Goal: Task Accomplishment & Management: Use online tool/utility

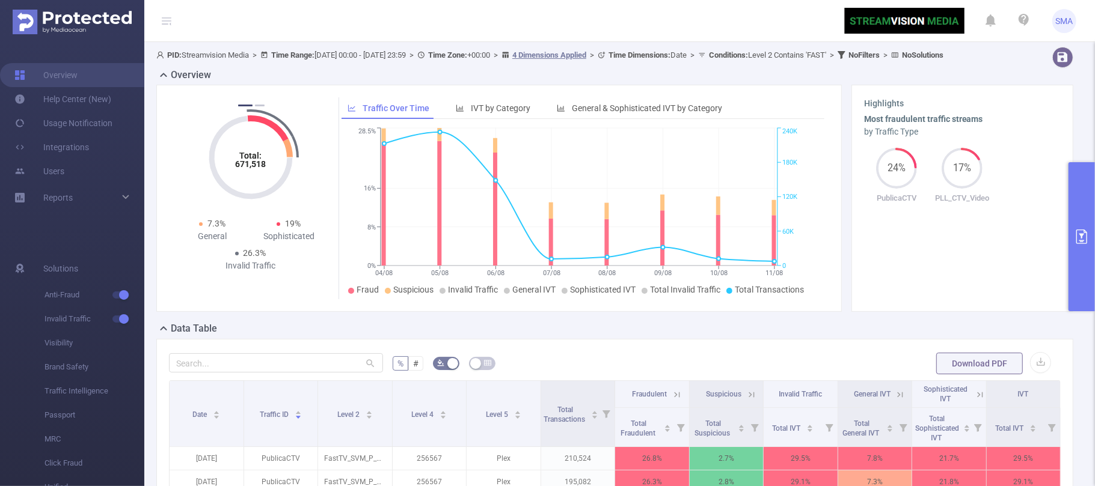
scroll to position [272, 0]
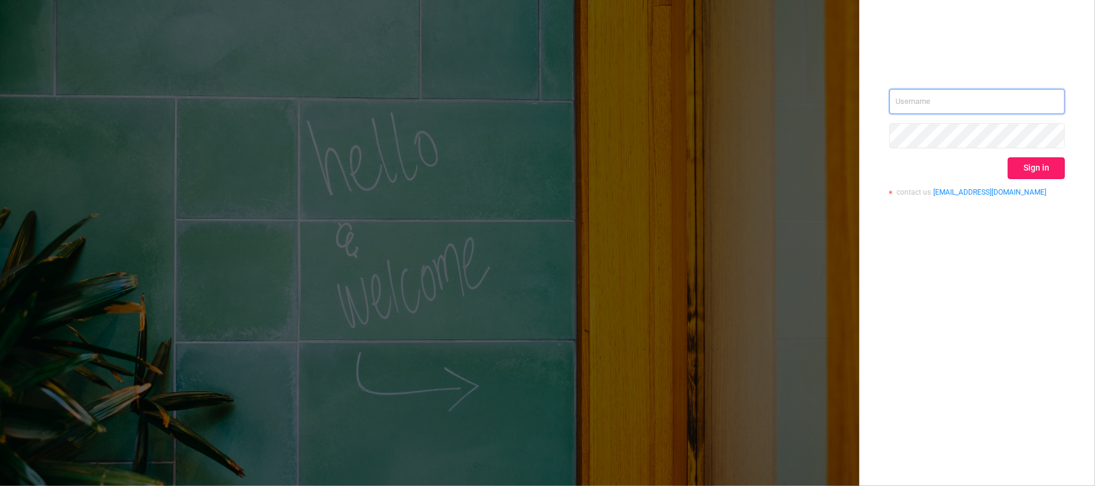
type input "[EMAIL_ADDRESS][DOMAIN_NAME]"
click at [1028, 171] on button "Sign in" at bounding box center [1035, 168] width 57 height 22
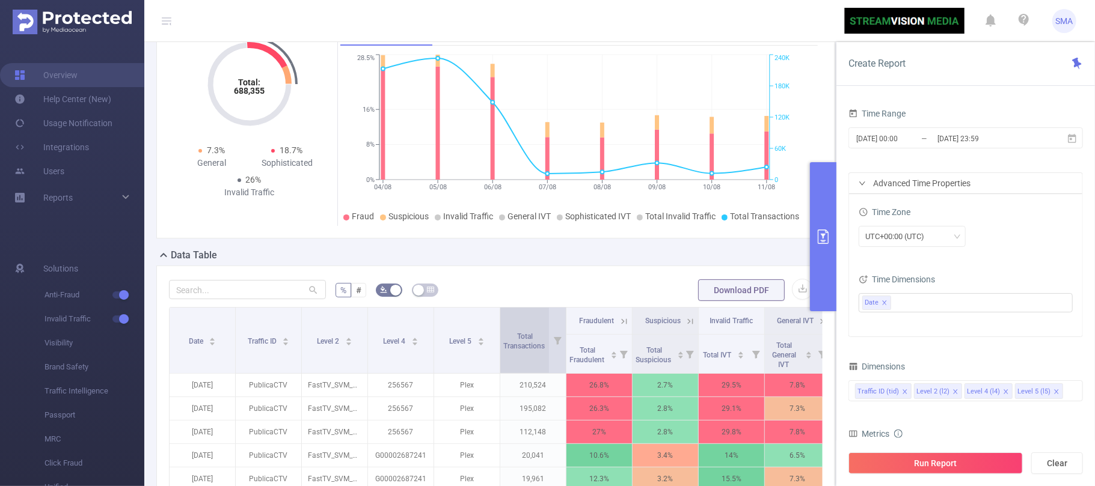
scroll to position [160, 0]
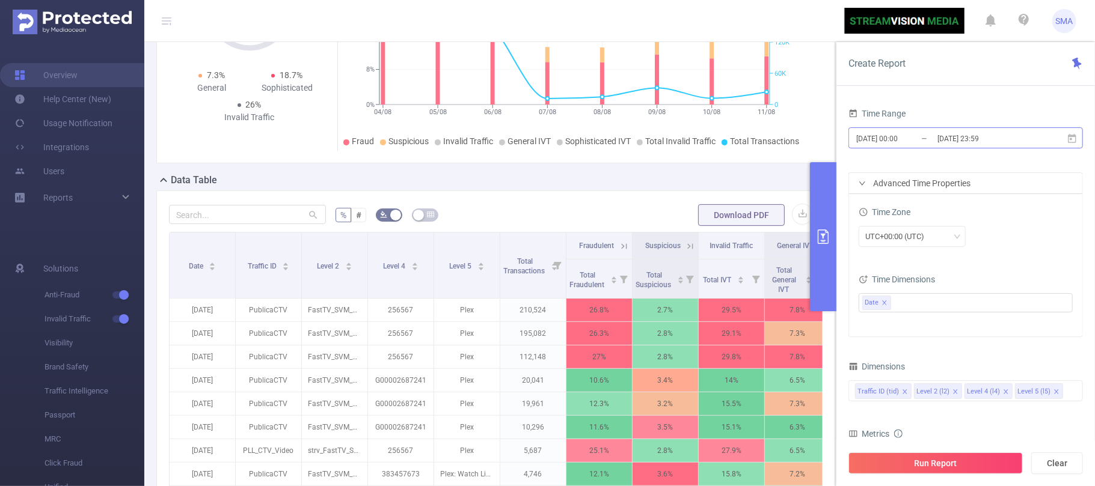
click at [1015, 136] on input "[DATE] 23:59" at bounding box center [984, 138] width 97 height 16
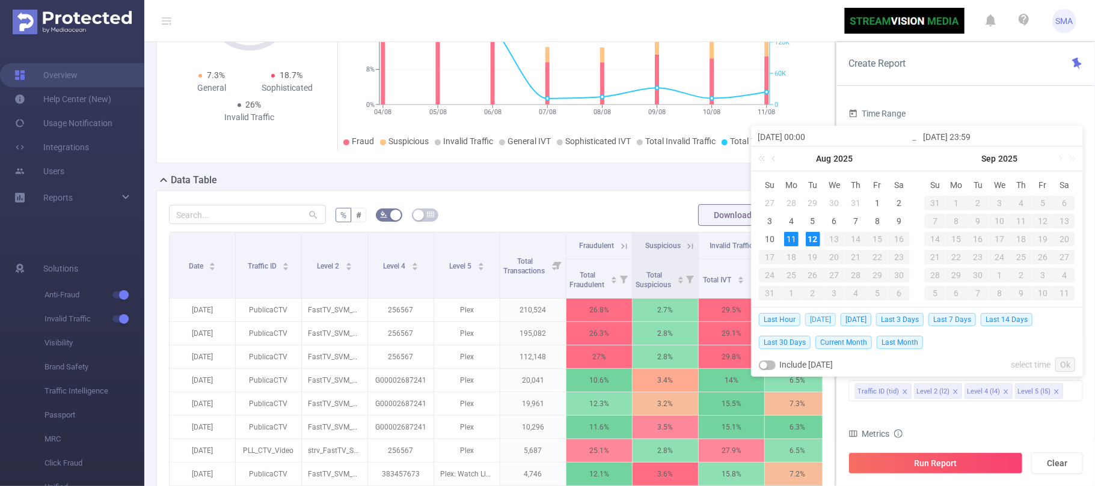
click at [816, 322] on span "[DATE]" at bounding box center [820, 319] width 31 height 13
type input "[DATE] 00:00"
type input "[DATE] 23:59"
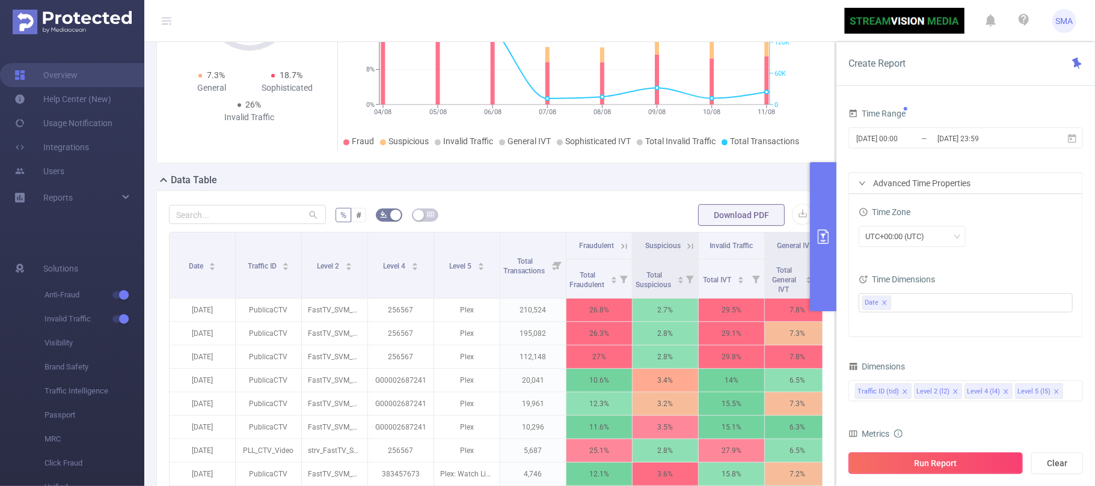
click at [933, 462] on button "Run Report" at bounding box center [935, 464] width 174 height 22
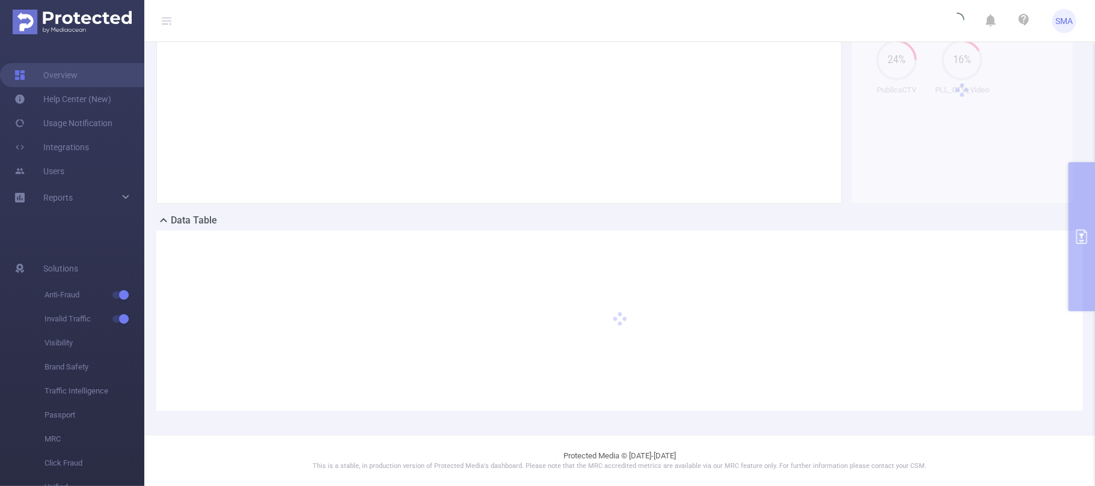
scroll to position [120, 0]
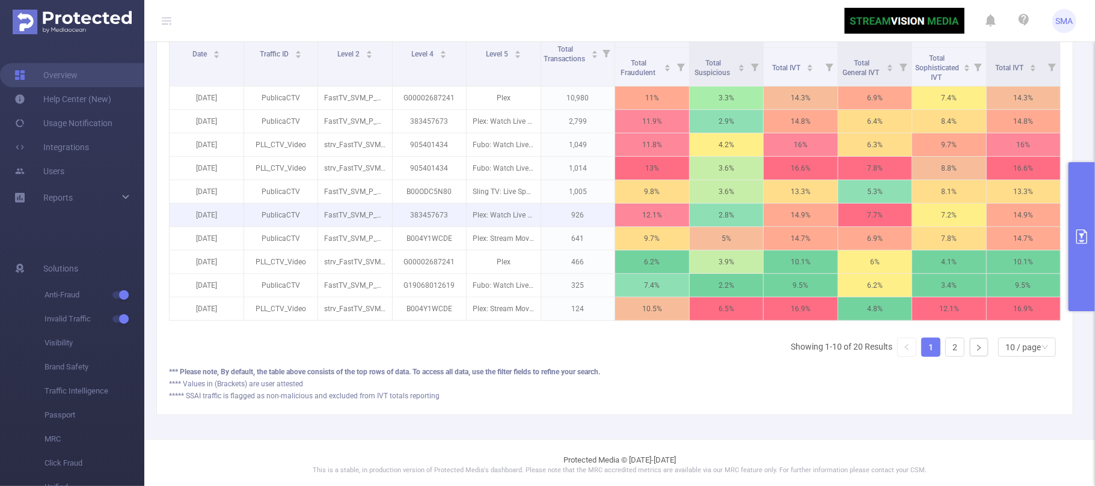
scroll to position [200, 0]
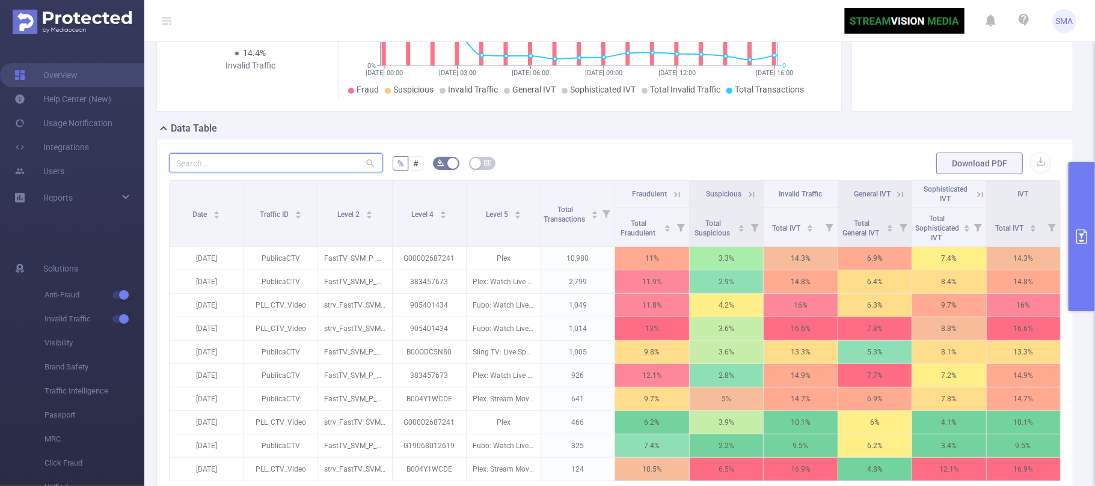
click at [275, 173] on input "text" at bounding box center [276, 162] width 214 height 19
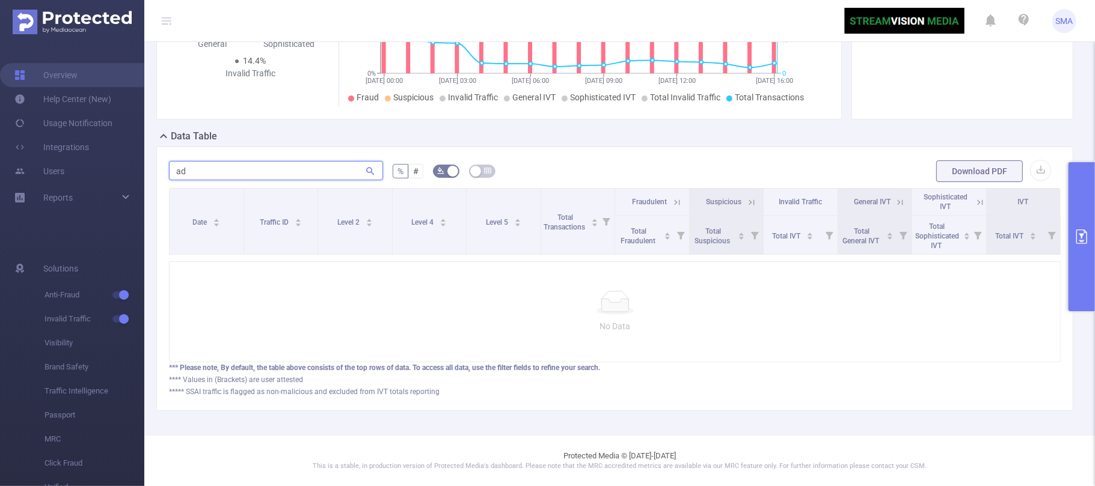
type input "a"
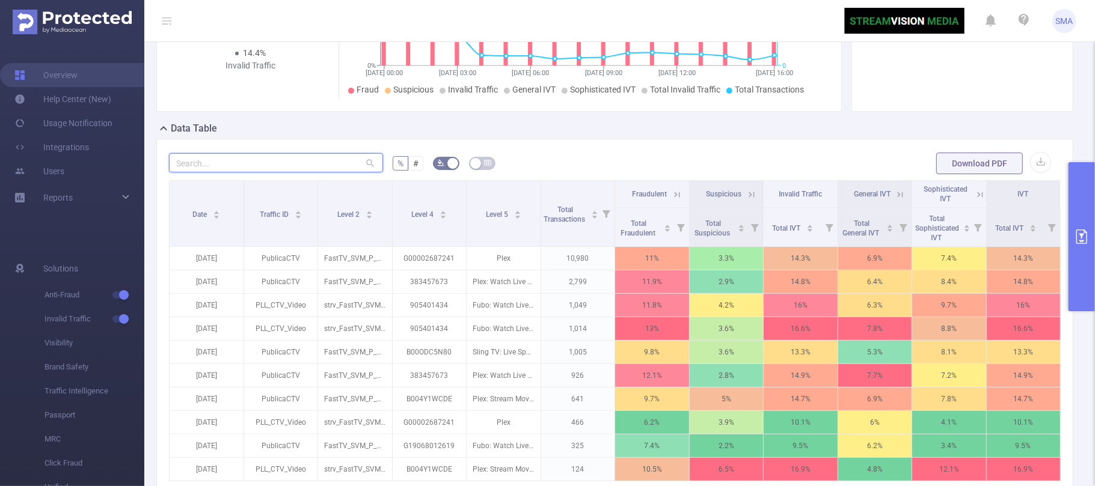
type input "a"
click at [1082, 291] on button "primary" at bounding box center [1081, 236] width 26 height 149
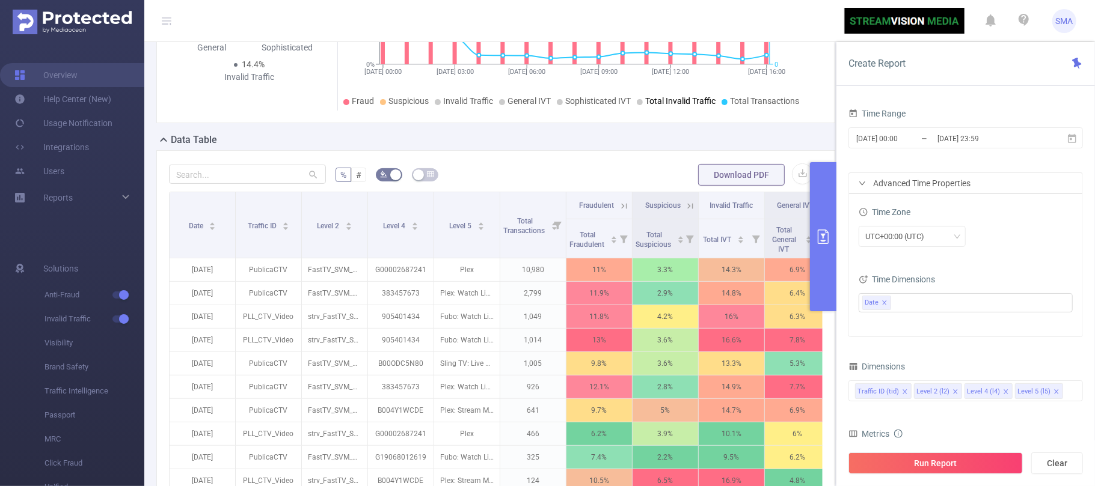
click at [823, 263] on button "primary" at bounding box center [823, 236] width 26 height 149
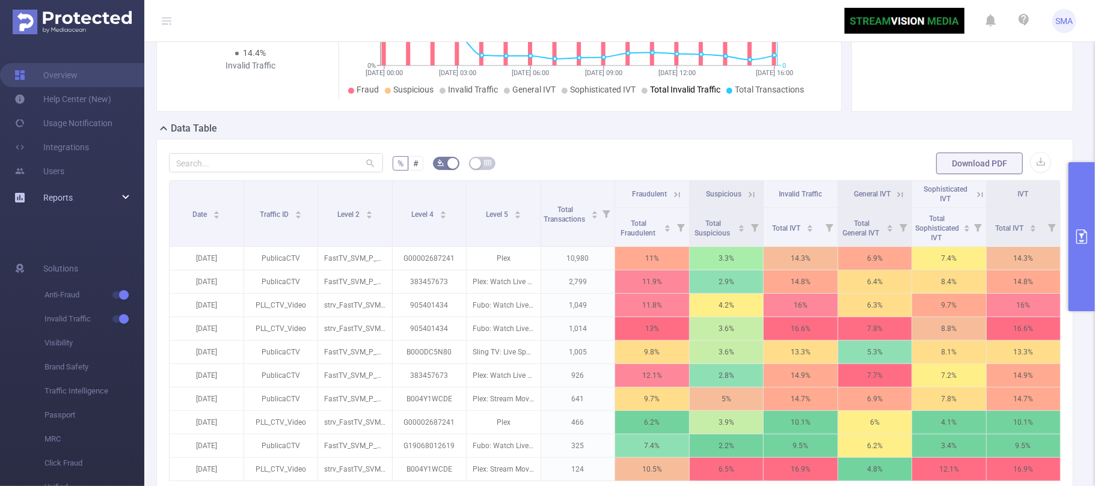
click at [130, 197] on div "Reports" at bounding box center [72, 198] width 144 height 24
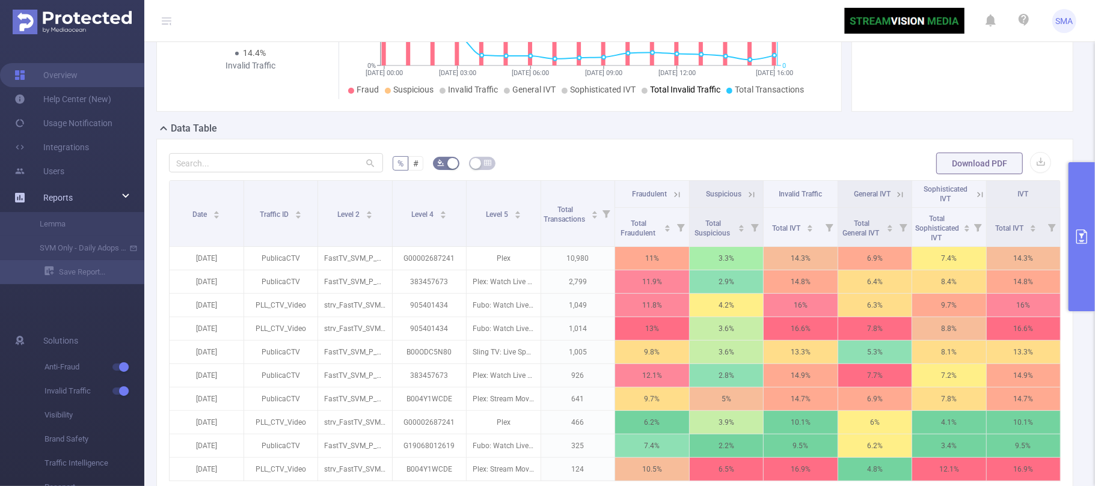
click at [120, 186] on div "Reports" at bounding box center [72, 198] width 144 height 24
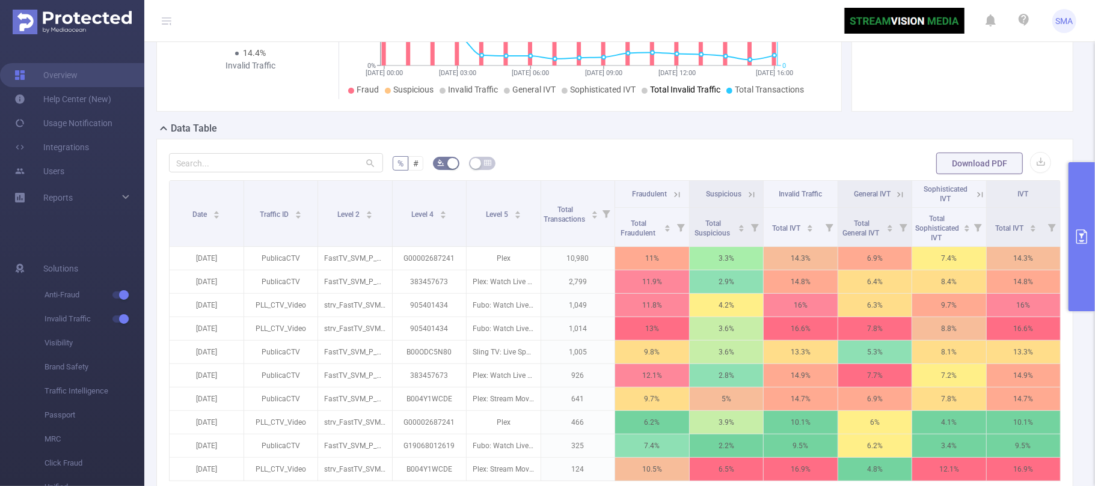
click at [1078, 246] on button "primary" at bounding box center [1081, 236] width 26 height 149
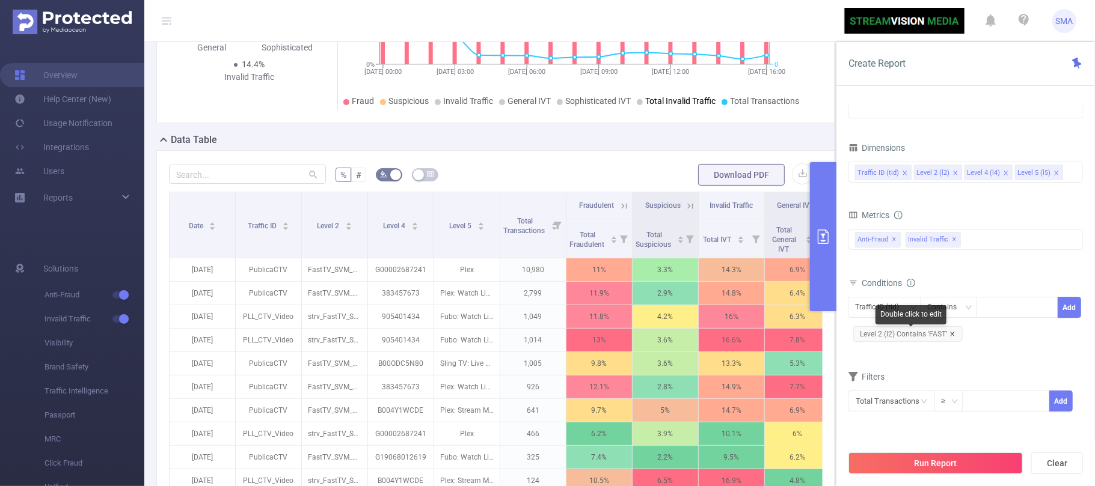
click at [953, 335] on icon "icon: close" at bounding box center [952, 334] width 6 height 6
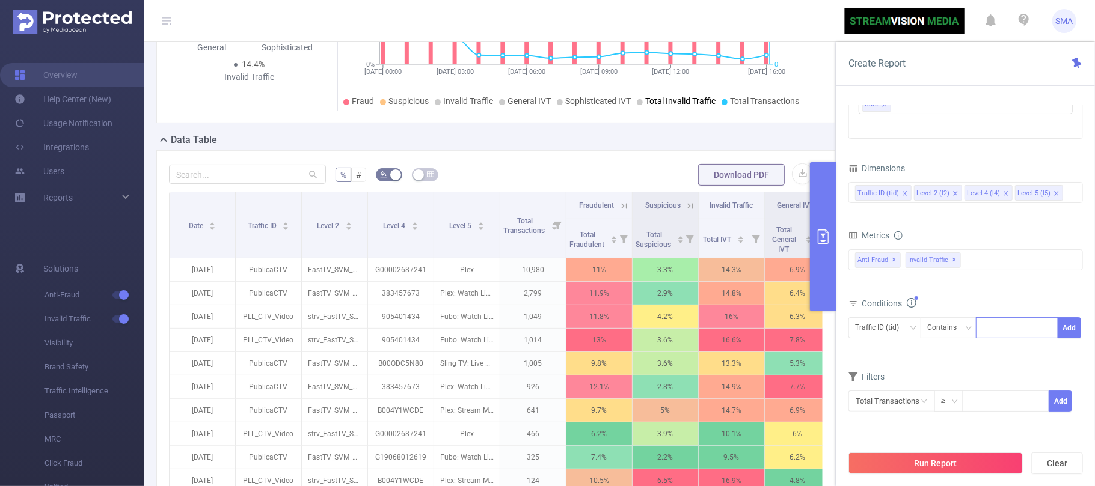
click at [984, 332] on input at bounding box center [984, 328] width 5 height 16
type input "ADT"
click at [994, 352] on li "ADT" at bounding box center [1017, 354] width 82 height 19
click at [1070, 333] on button "Add" at bounding box center [1068, 327] width 23 height 21
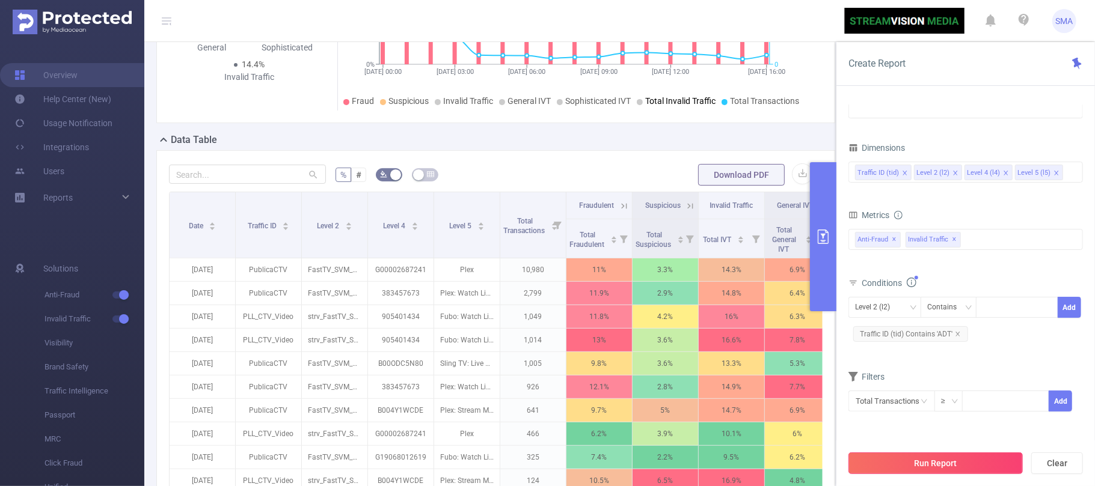
click at [931, 462] on button "Run Report" at bounding box center [935, 464] width 174 height 22
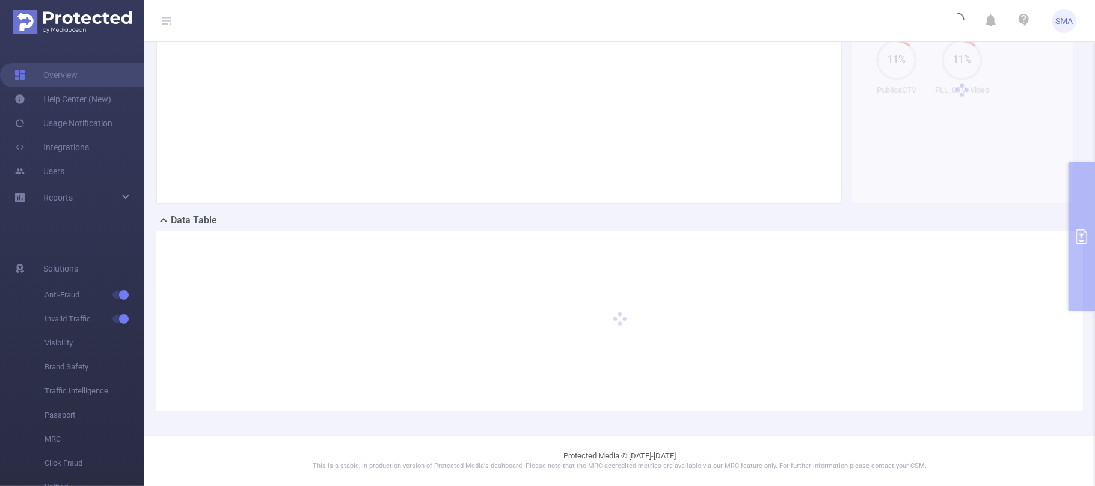
scroll to position [120, 0]
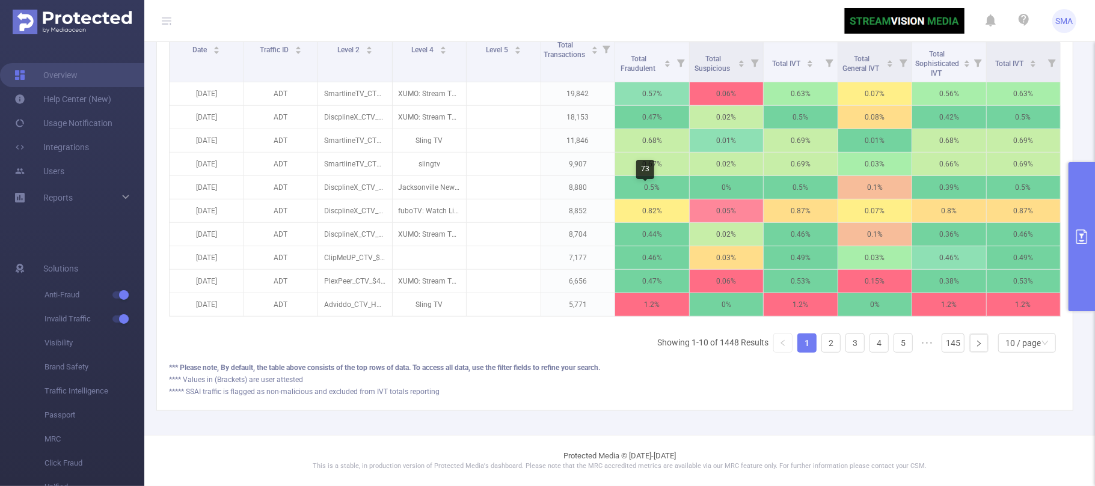
scroll to position [231, 0]
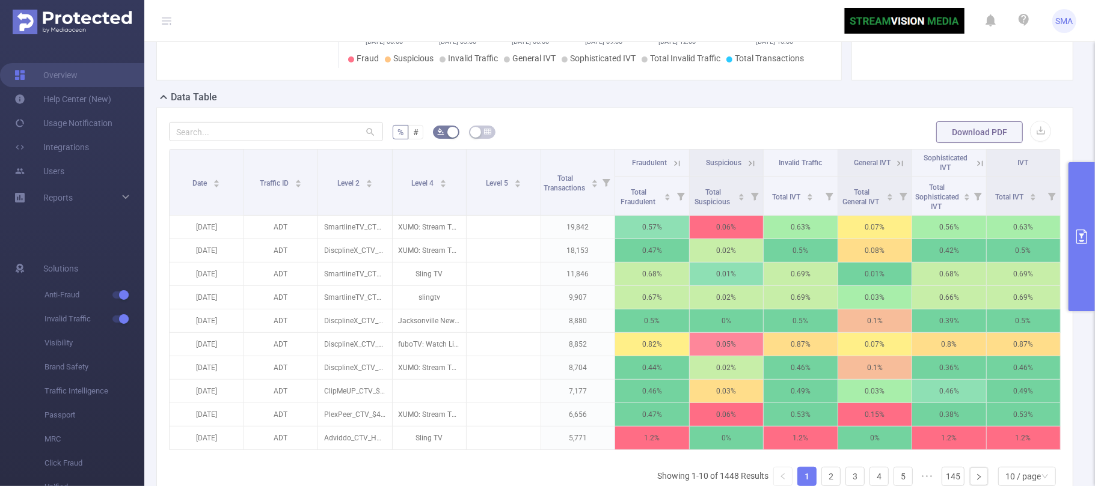
click at [1094, 265] on button "primary" at bounding box center [1081, 236] width 26 height 149
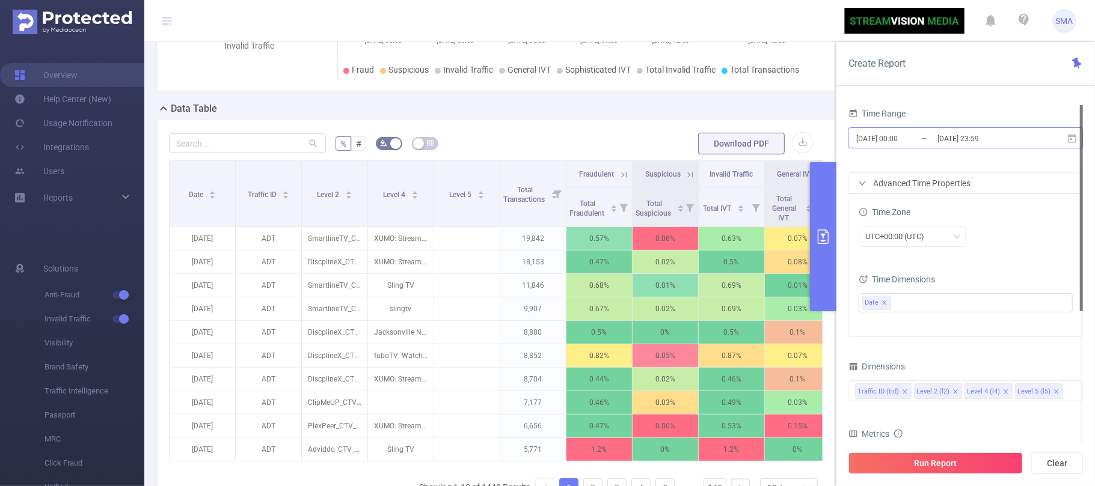
click at [1008, 135] on input "2025-08-12 23:59" at bounding box center [984, 138] width 97 height 16
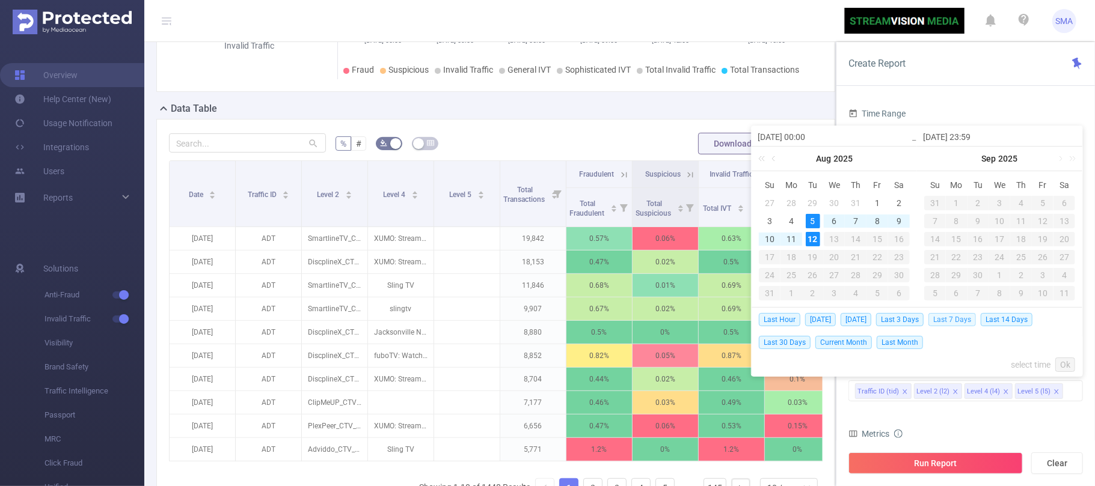
click at [962, 322] on span "Last 7 Days" at bounding box center [951, 319] width 47 height 13
type input "2025-08-05 00:00"
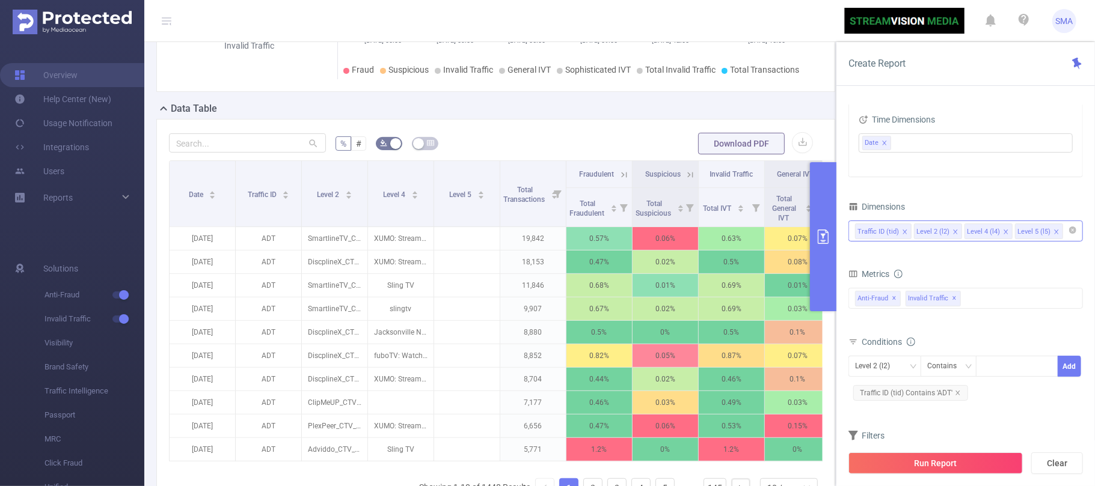
click at [1061, 234] on div "Traffic ID (tid) Level 2 (l2) Level 4 (l4) Level 5 (l5)" at bounding box center [965, 231] width 221 height 20
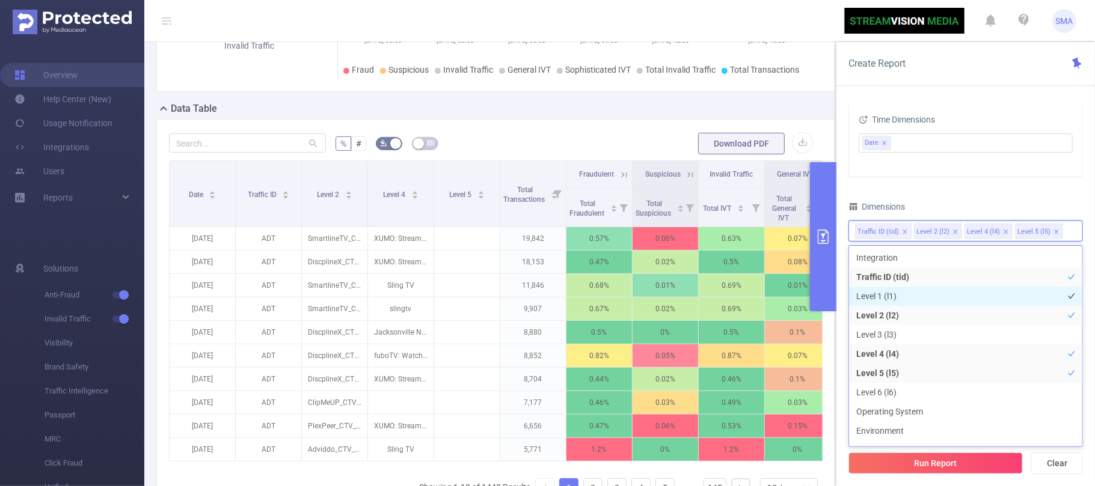
click at [936, 293] on li "Level 1 (l1)" at bounding box center [965, 296] width 233 height 19
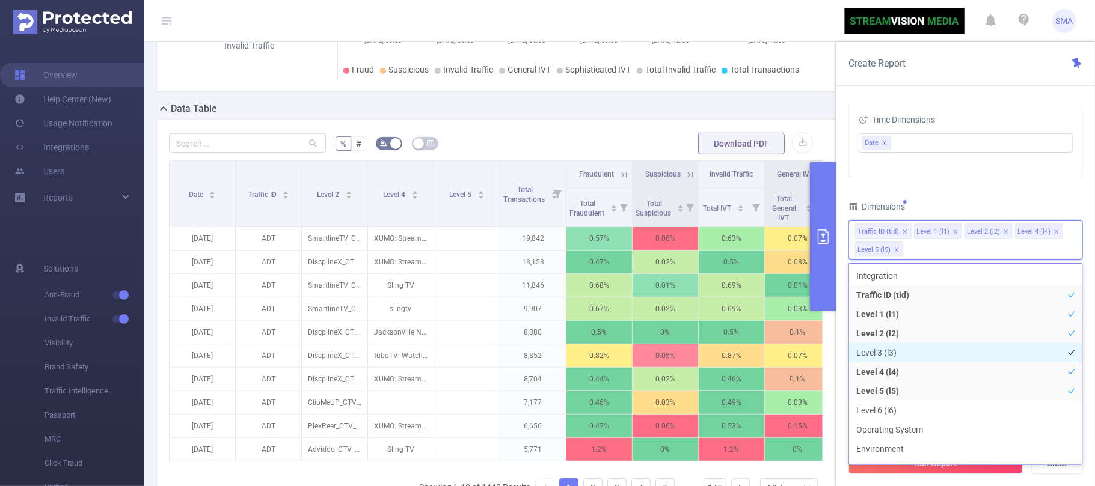
click at [955, 344] on li "Level 3 (l3)" at bounding box center [965, 352] width 233 height 19
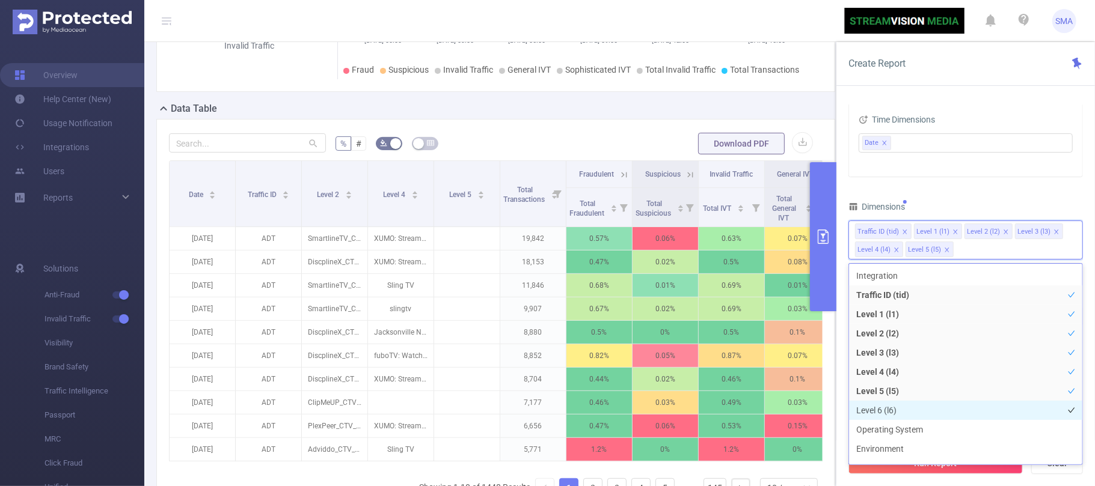
click at [968, 410] on li "Level 6 (l6)" at bounding box center [965, 410] width 233 height 19
click at [1013, 184] on div "Time Range 2025-08-05 00:00 _ 2025-08-12 23:59 Advanced Time Properties Time Zo…" at bounding box center [965, 224] width 234 height 559
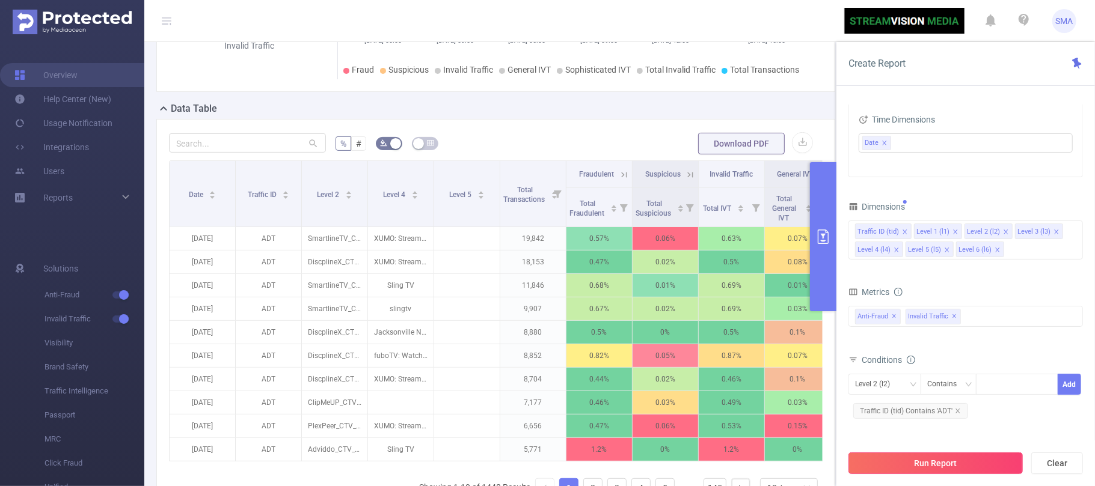
click at [962, 462] on button "Run Report" at bounding box center [935, 464] width 174 height 22
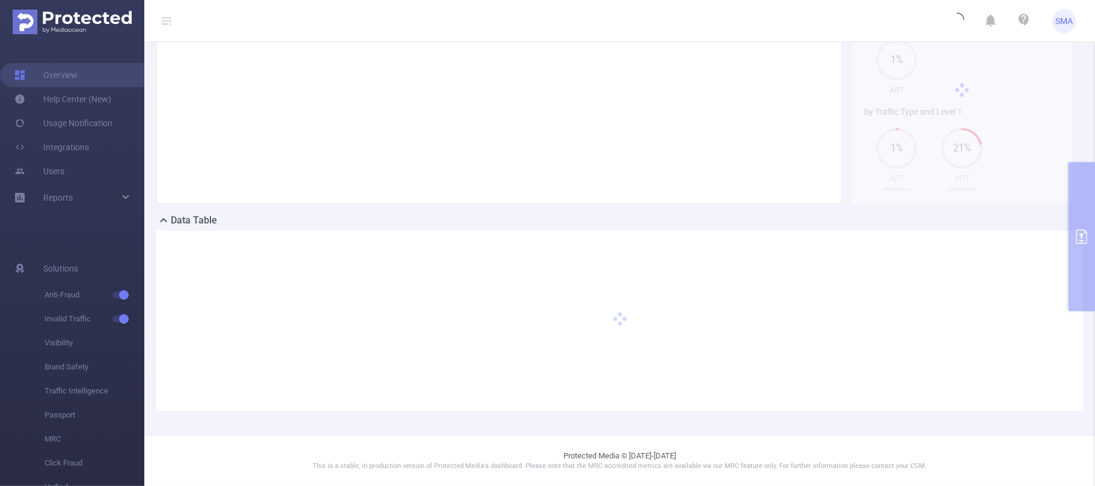
scroll to position [120, 0]
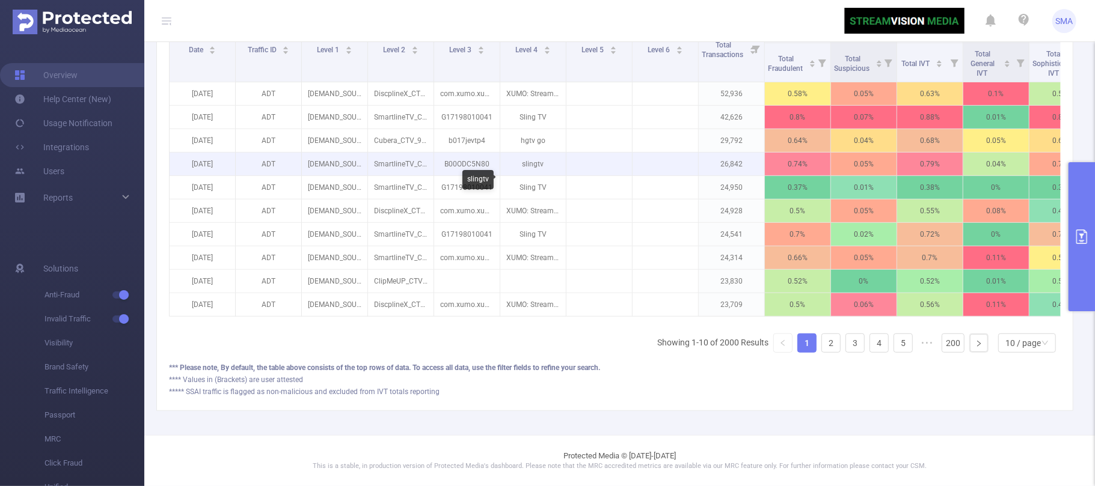
scroll to position [392, 0]
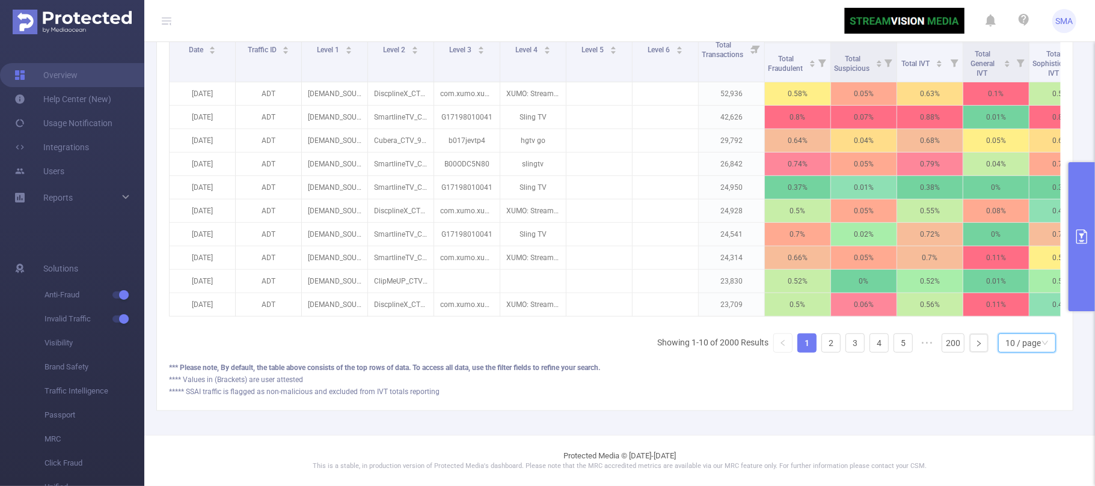
click at [1005, 343] on div "10 / page" at bounding box center [1022, 343] width 35 height 18
click at [1011, 326] on li "50 / page" at bounding box center [1014, 335] width 58 height 19
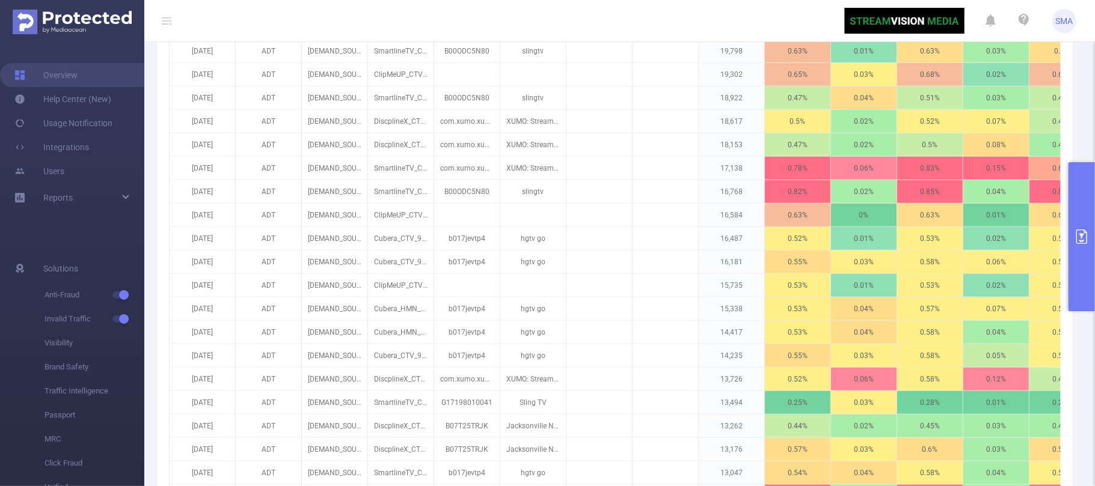
scroll to position [792, 0]
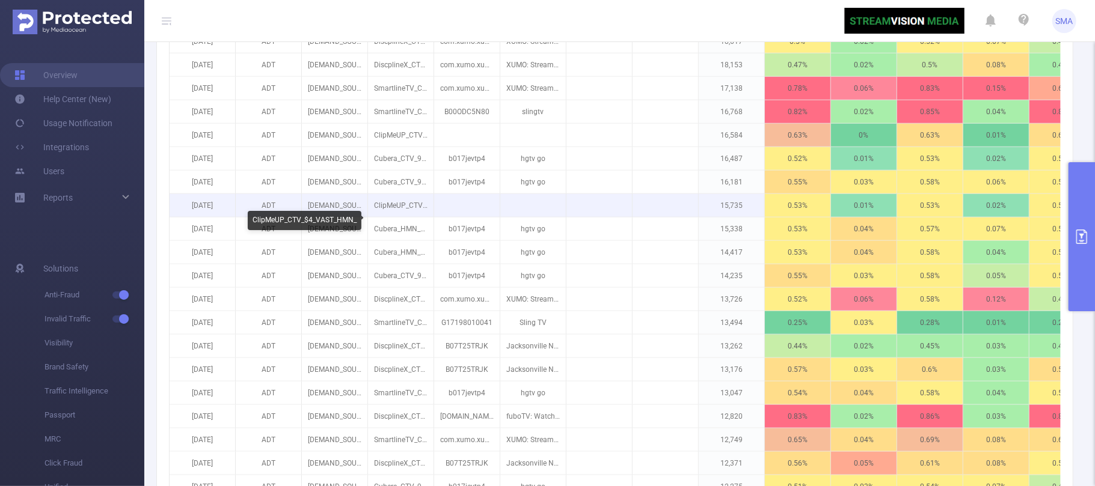
click at [411, 217] on p "ClipMeUP_CTV_$4_VAST_HMN_" at bounding box center [401, 205] width 66 height 23
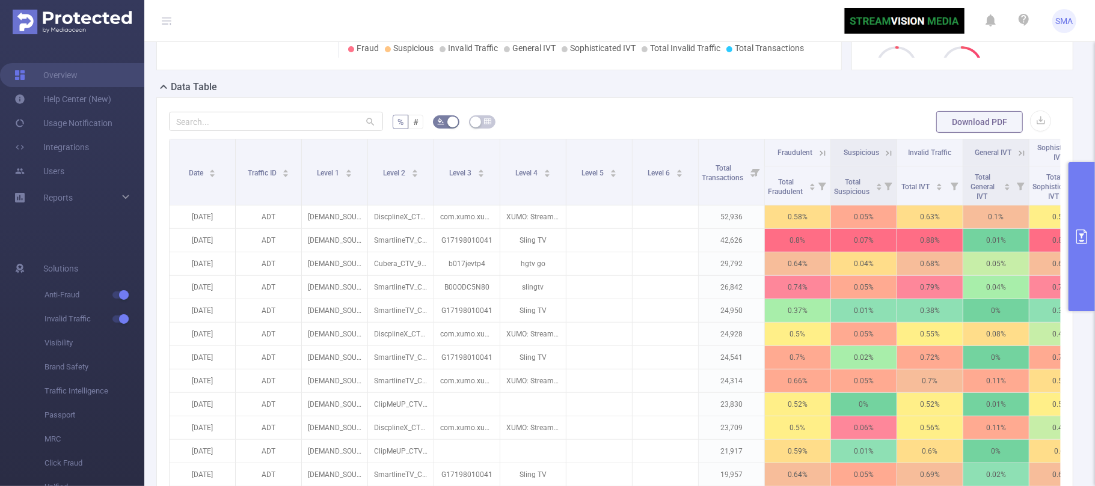
scroll to position [392, 0]
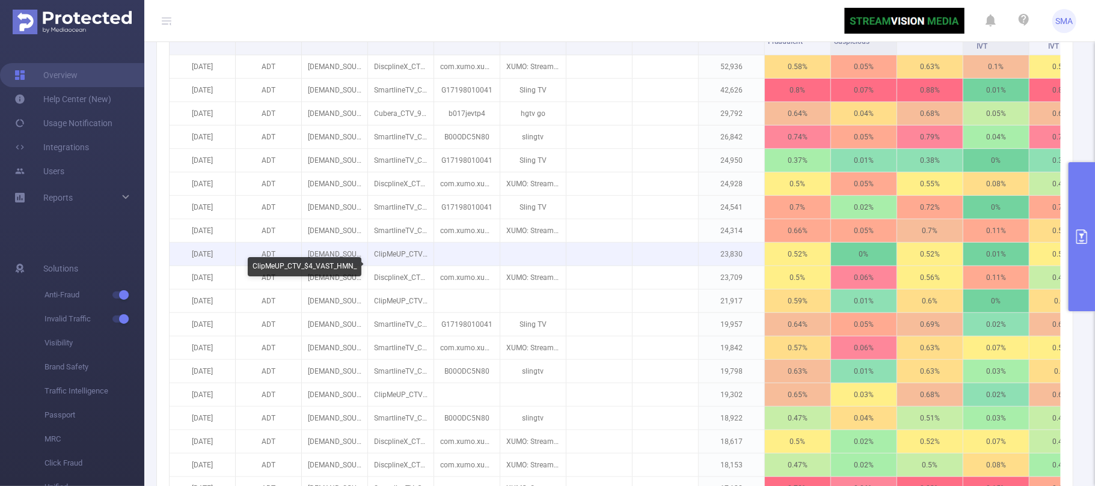
click at [395, 263] on p "ClipMeUP_CTV_$4_VAST_HMN_" at bounding box center [401, 254] width 66 height 23
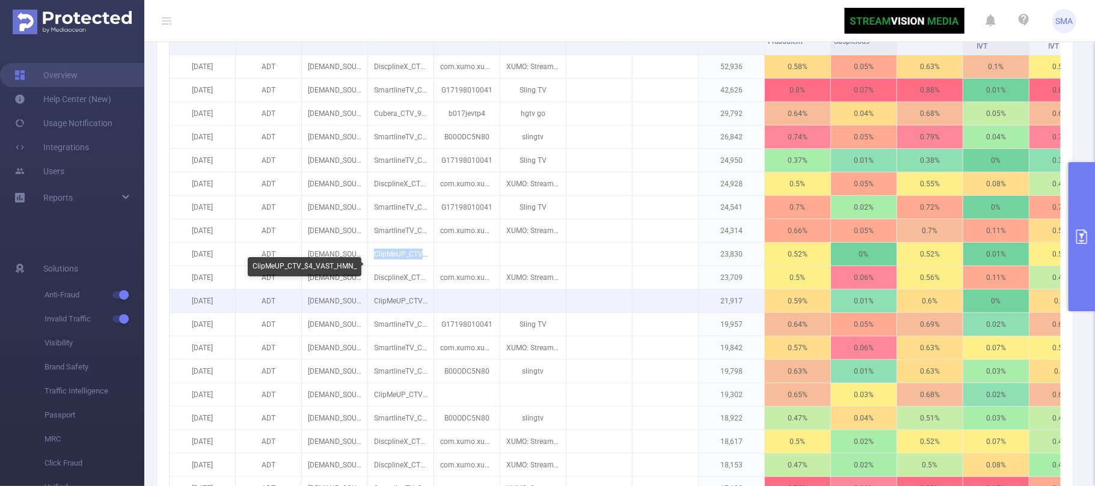
copy p "ClipMeUP_CTV_"
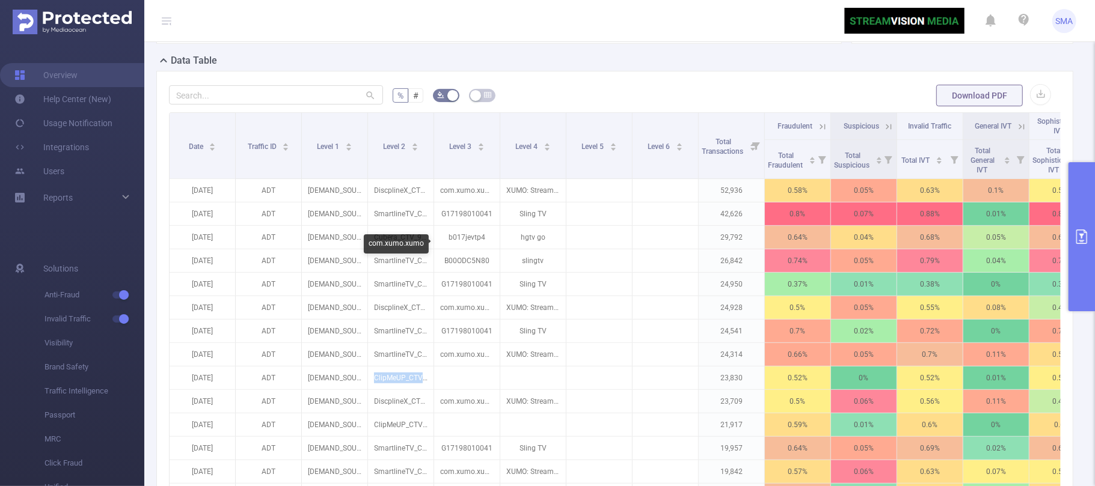
scroll to position [215, 0]
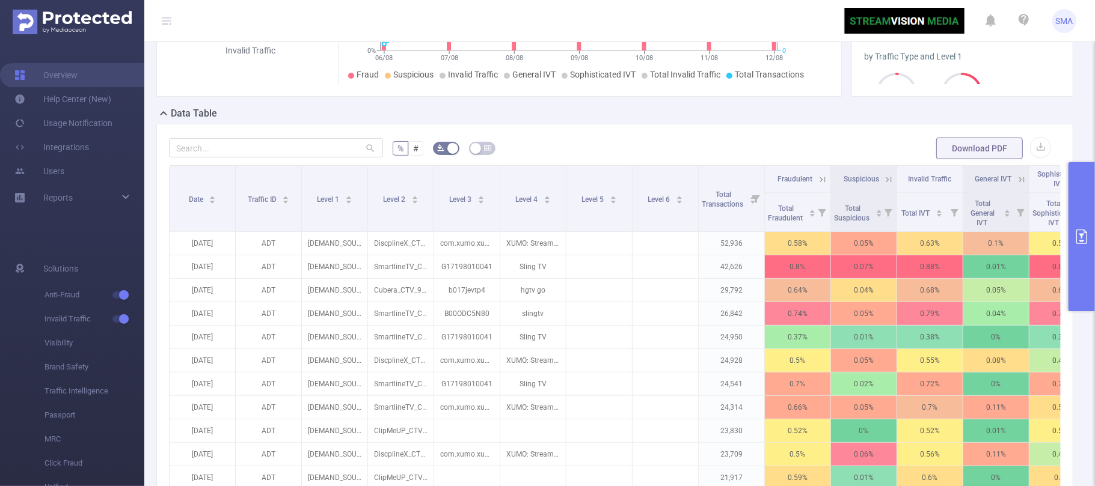
click at [1017, 153] on span "Download PDF" at bounding box center [993, 149] width 115 height 10
click at [1030, 158] on button "button" at bounding box center [1040, 147] width 21 height 21
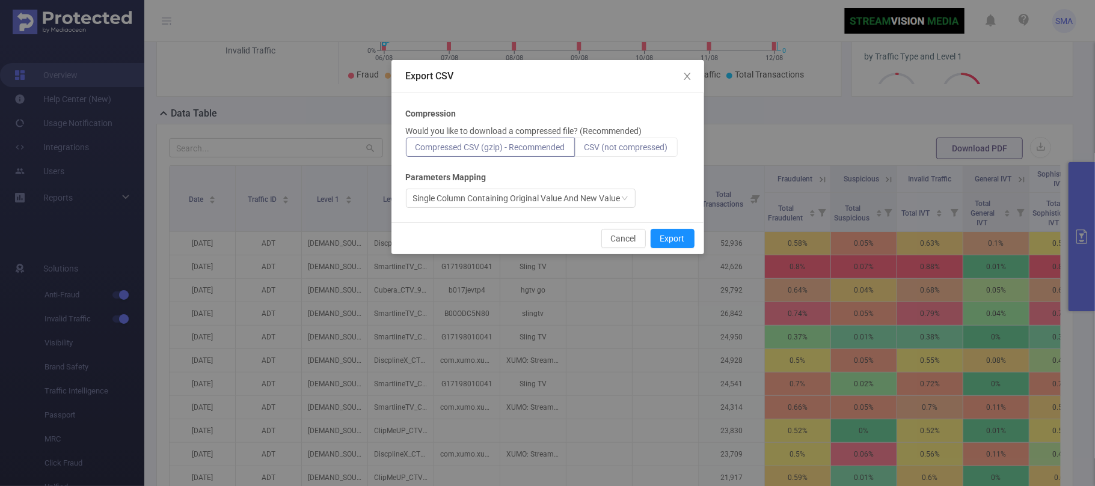
click at [657, 147] on span "CSV (not compressed)" at bounding box center [626, 147] width 84 height 10
click at [584, 150] on input "CSV (not compressed)" at bounding box center [584, 150] width 0 height 0
click at [678, 239] on button "Export" at bounding box center [672, 238] width 44 height 19
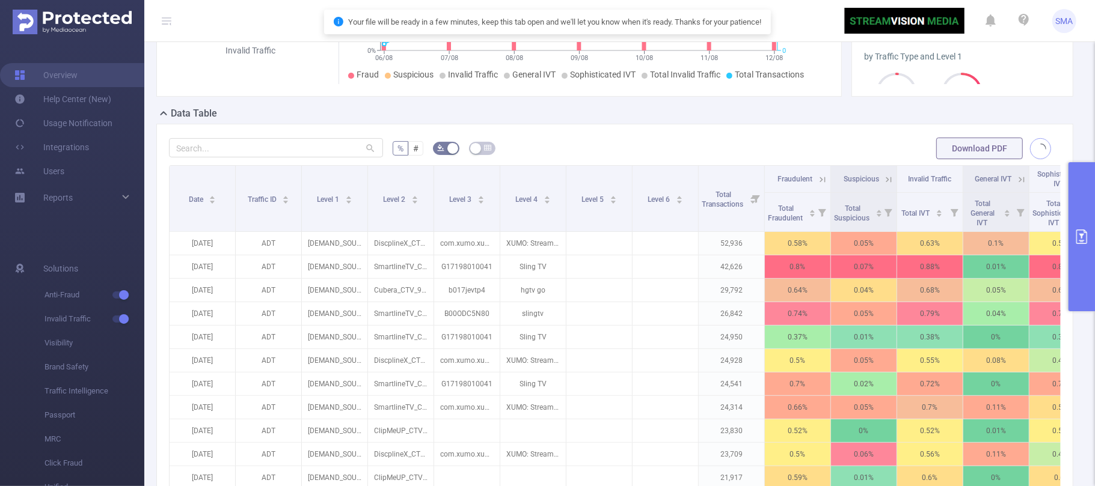
scroll to position [0, 0]
